Goal: Task Accomplishment & Management: Use online tool/utility

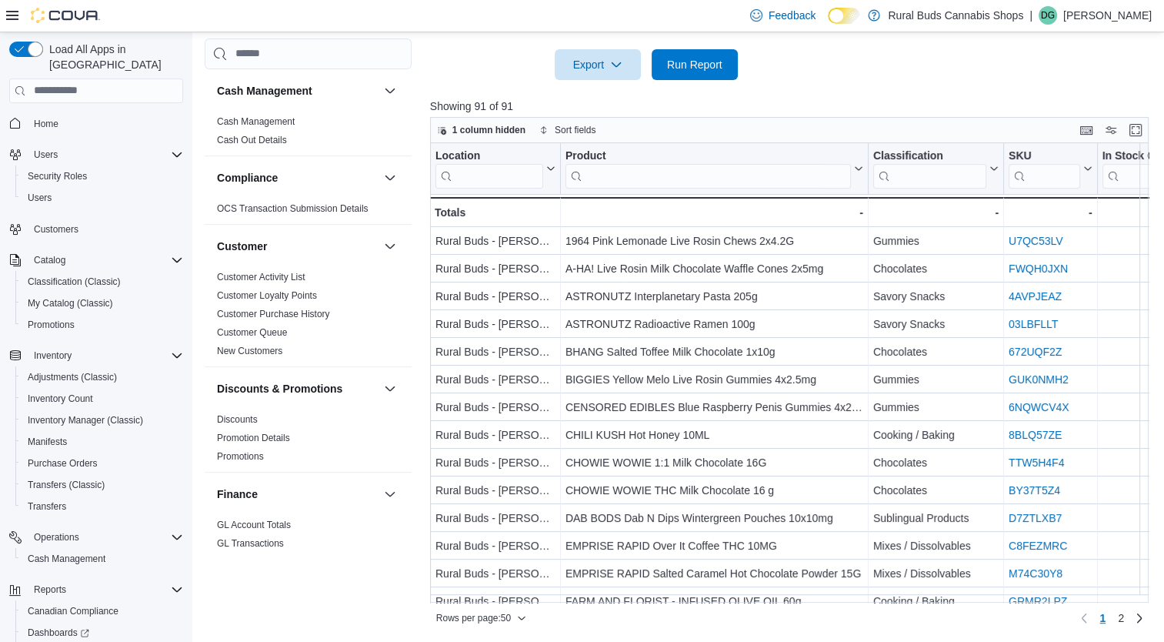
scroll to position [365, 0]
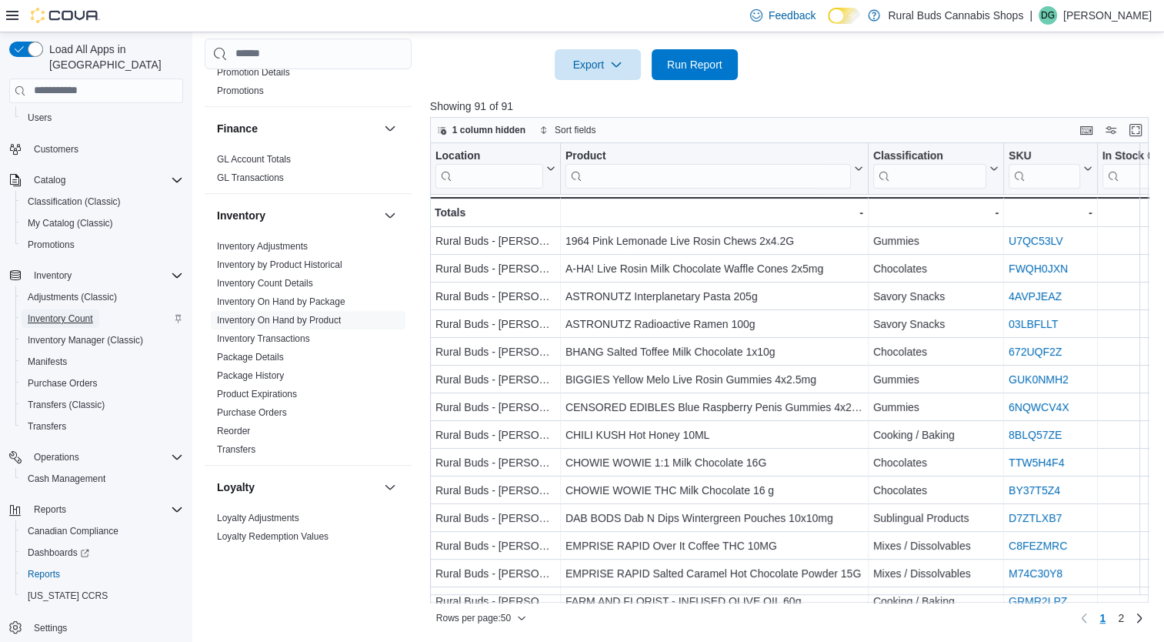
click at [55, 312] on span "Inventory Count" at bounding box center [60, 318] width 65 height 12
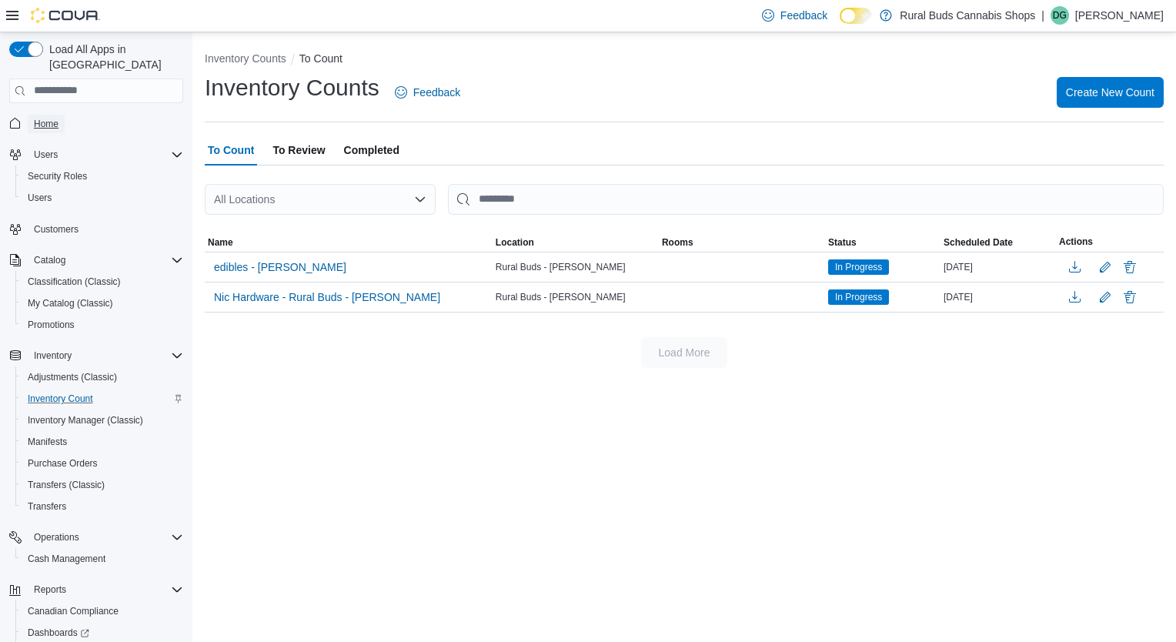
click at [44, 118] on span "Home" at bounding box center [46, 124] width 25 height 12
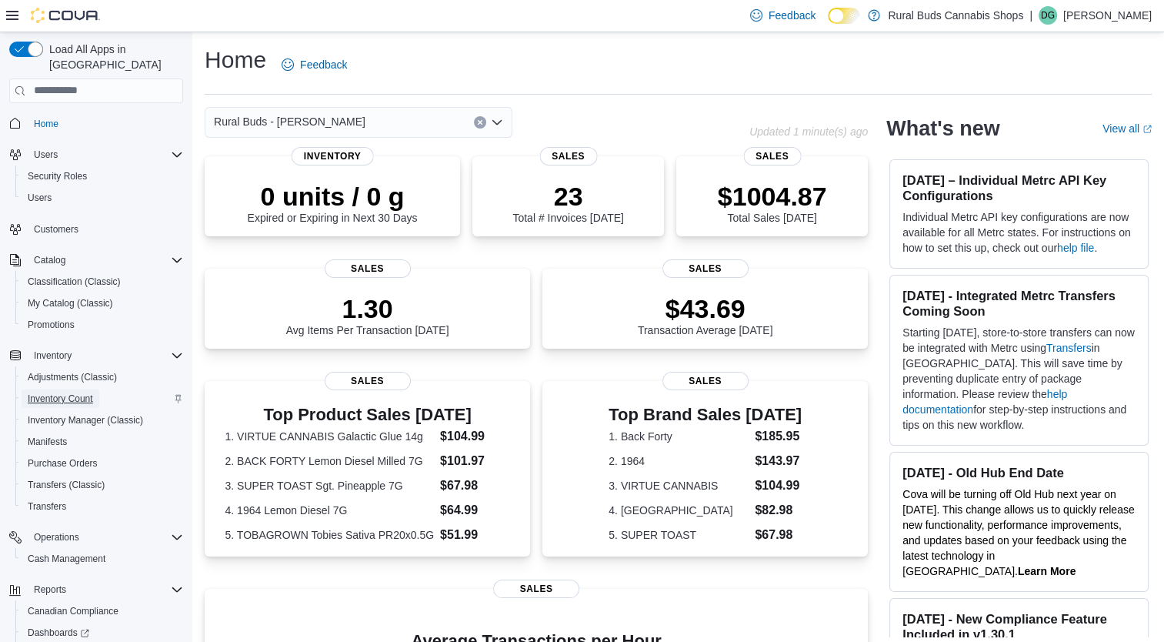
click at [80, 392] on span "Inventory Count" at bounding box center [60, 398] width 65 height 12
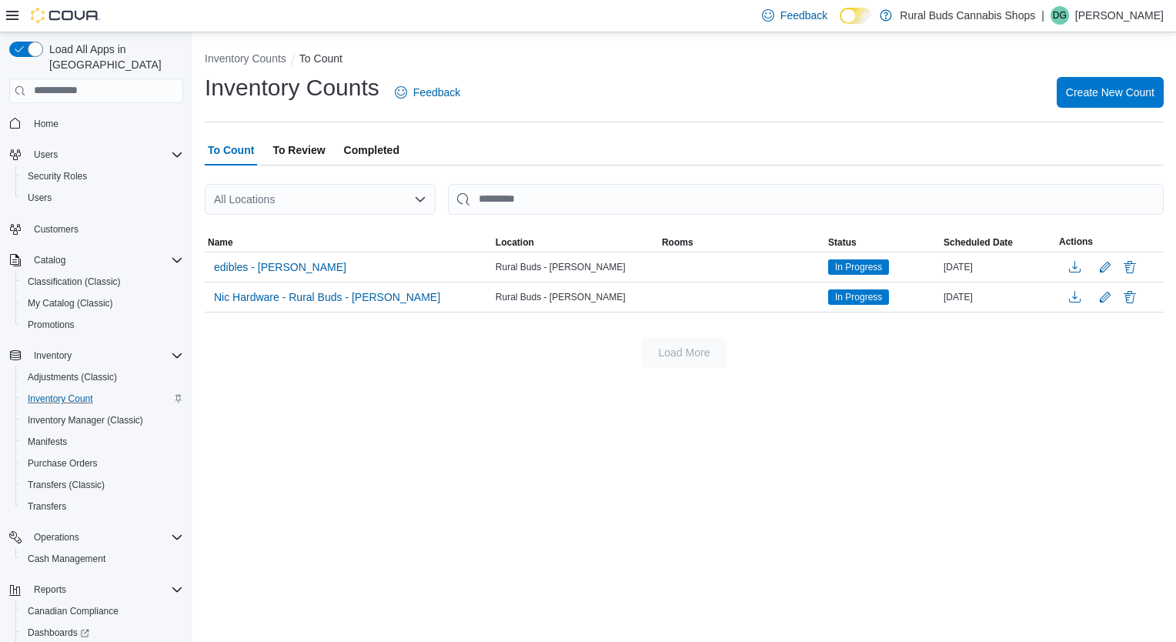
click at [14, 19] on icon at bounding box center [12, 15] width 12 height 9
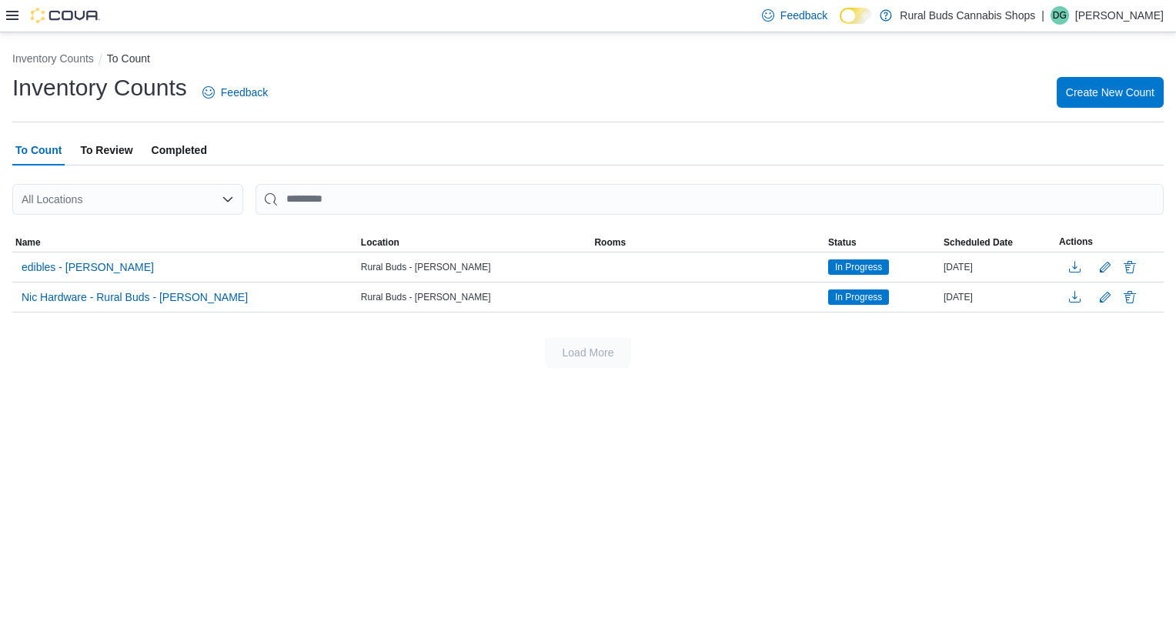
click at [3, 14] on div "Feedback Dark Mode Rural Buds Cannabis Shops | DG [PERSON_NAME]" at bounding box center [588, 16] width 1176 height 32
click at [8, 13] on icon at bounding box center [12, 15] width 12 height 12
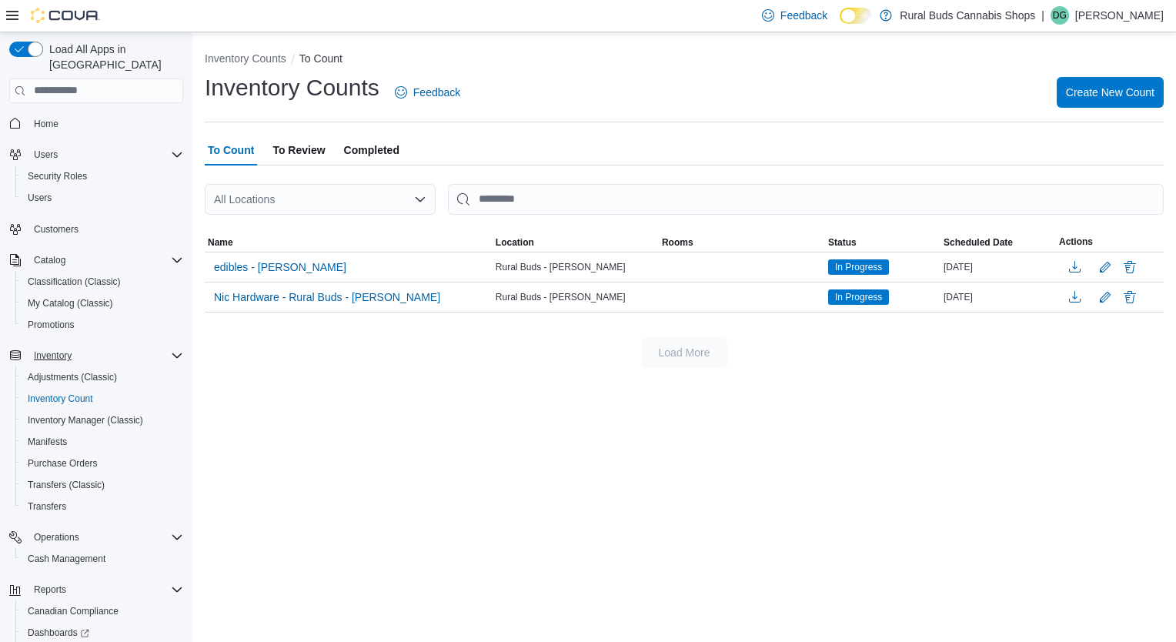
click at [173, 349] on icon "Complex example" at bounding box center [177, 355] width 12 height 12
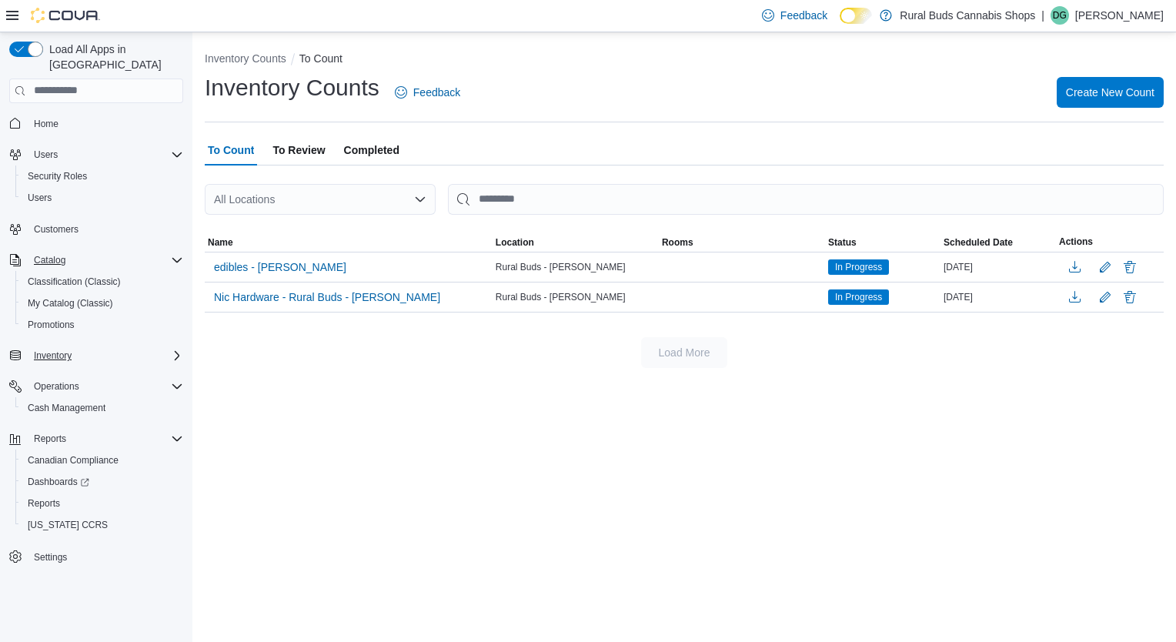
click at [175, 254] on icon "Complex example" at bounding box center [177, 260] width 12 height 12
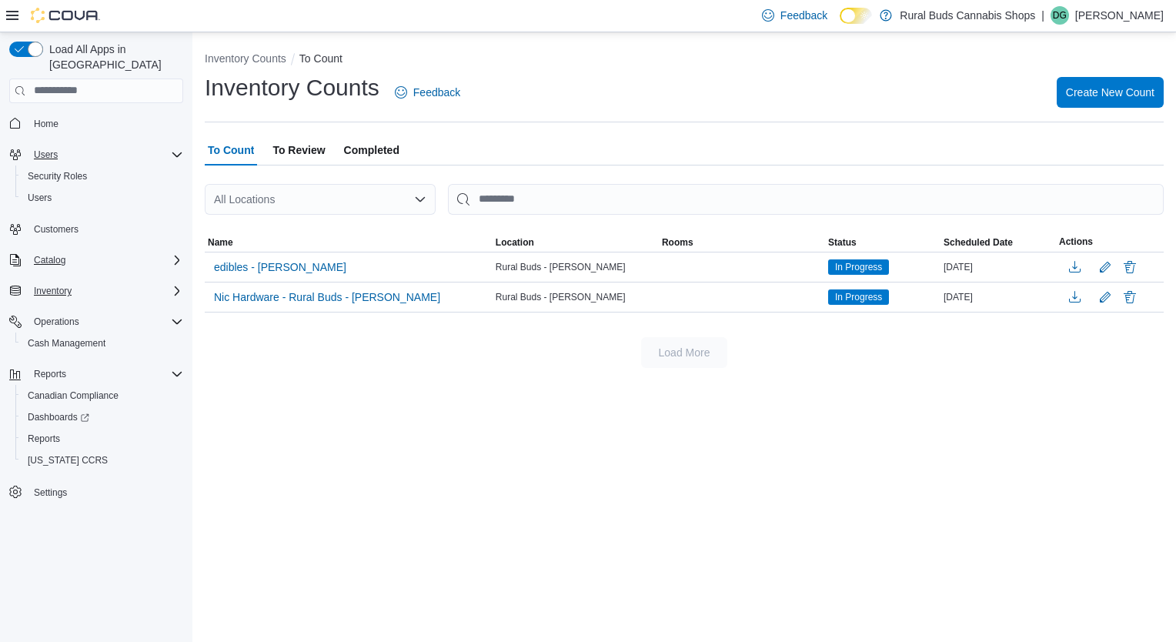
click at [179, 148] on icon "Complex example" at bounding box center [177, 154] width 12 height 12
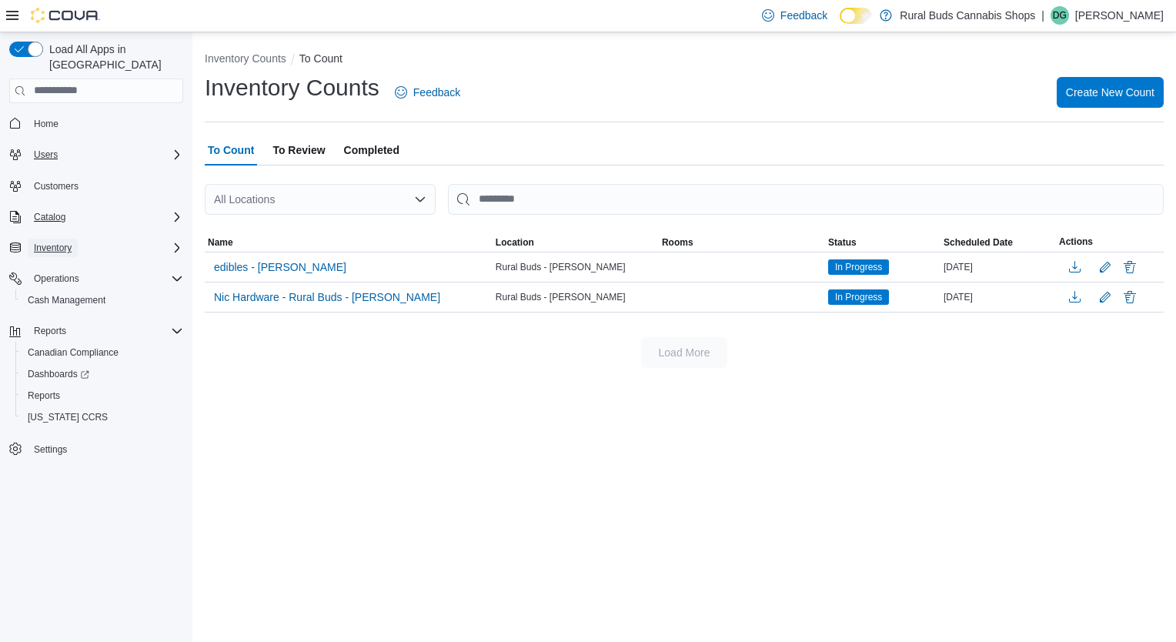
click at [46, 242] on span "Inventory" at bounding box center [53, 248] width 38 height 12
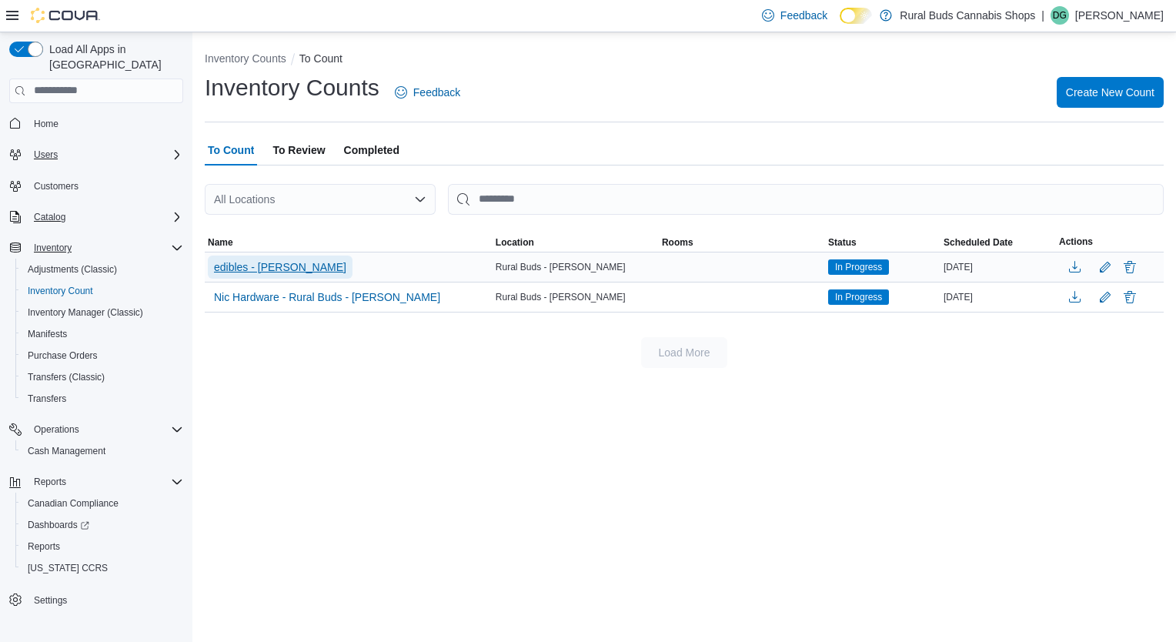
click at [269, 276] on span "edibles - [PERSON_NAME]" at bounding box center [280, 266] width 132 height 23
